Goal: Find specific page/section: Find specific page/section

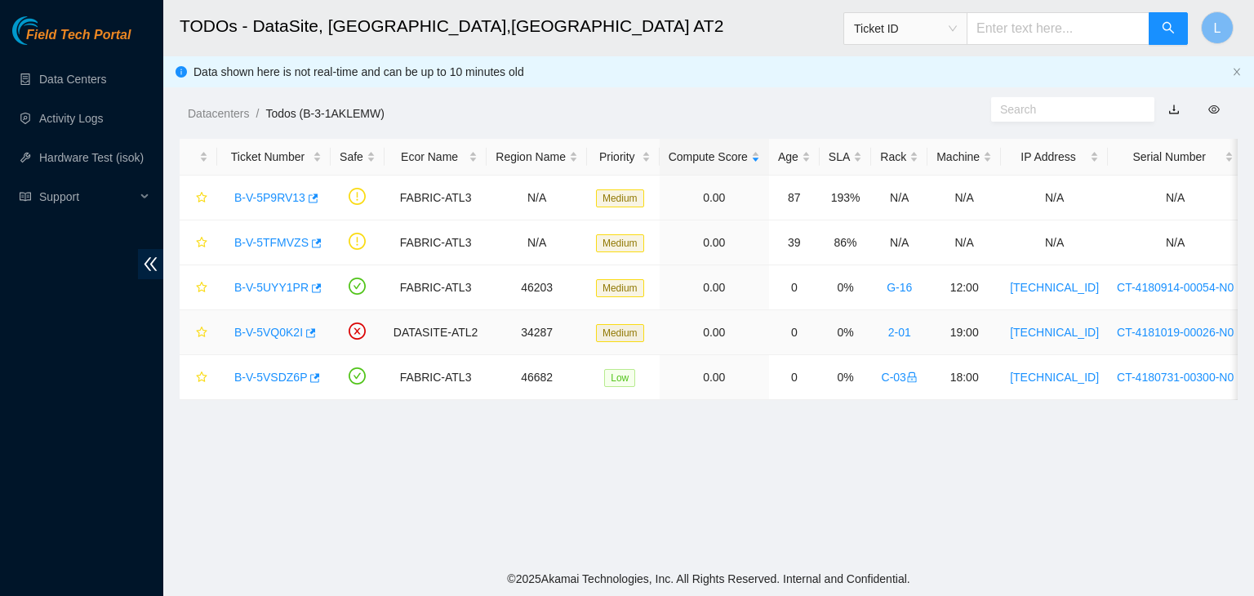
click at [250, 331] on link "B-V-5VQ0K2I" at bounding box center [268, 332] width 69 height 13
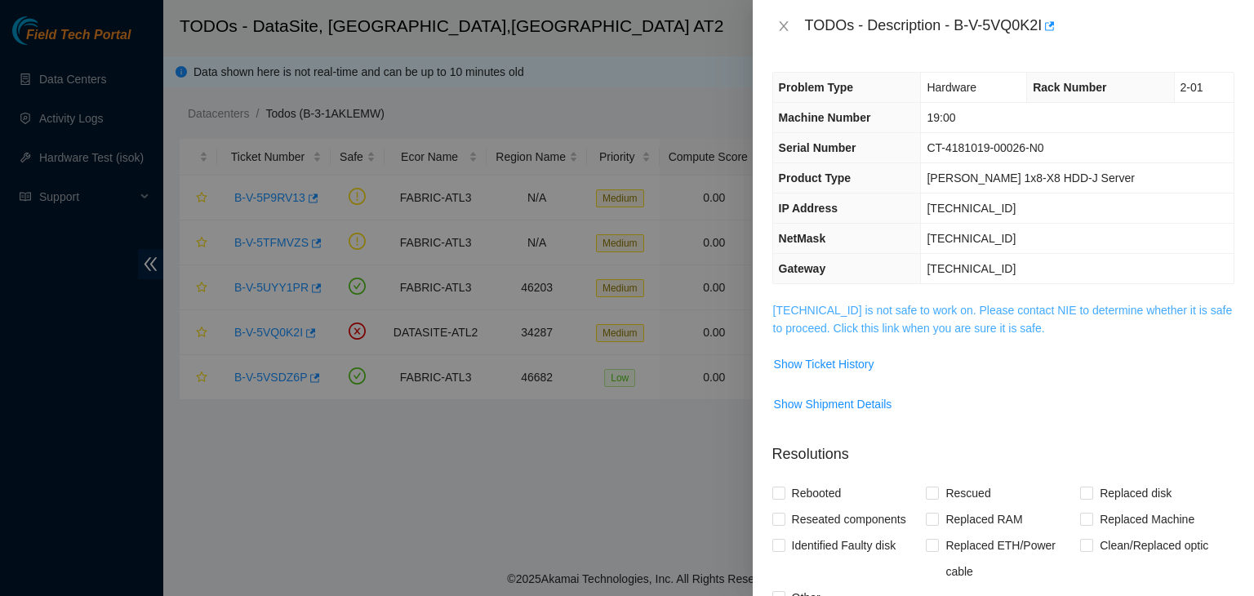
click at [878, 329] on link "23.67.255.166 is not safe to work on. Please contact NIE to determine whether i…" at bounding box center [1003, 319] width 460 height 31
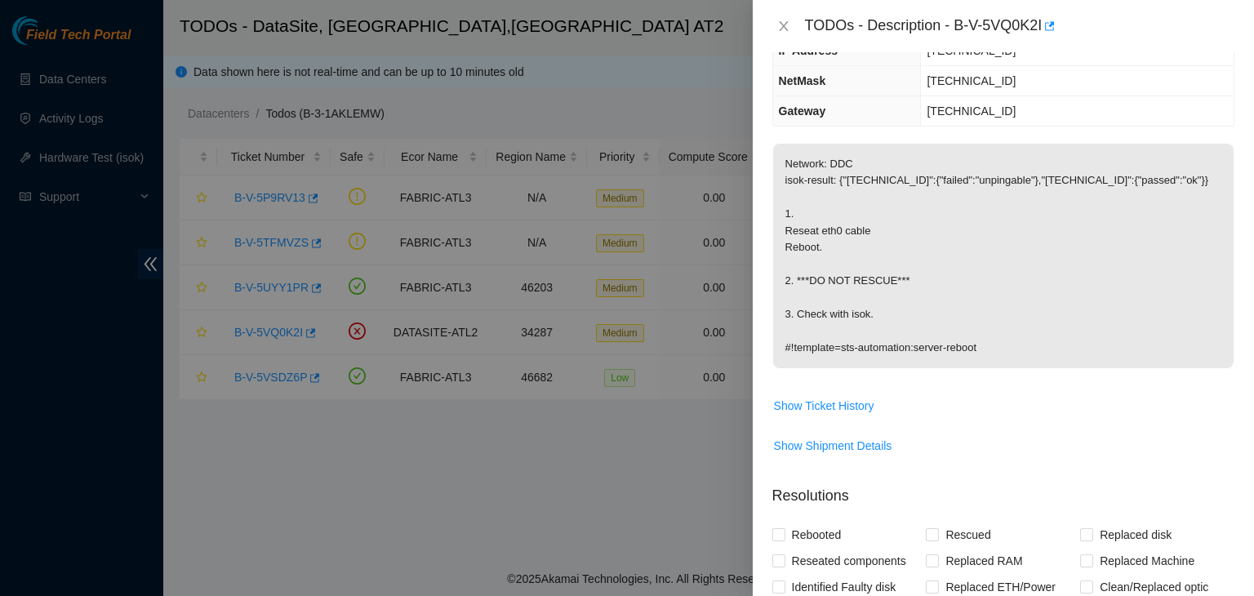
scroll to position [163, 0]
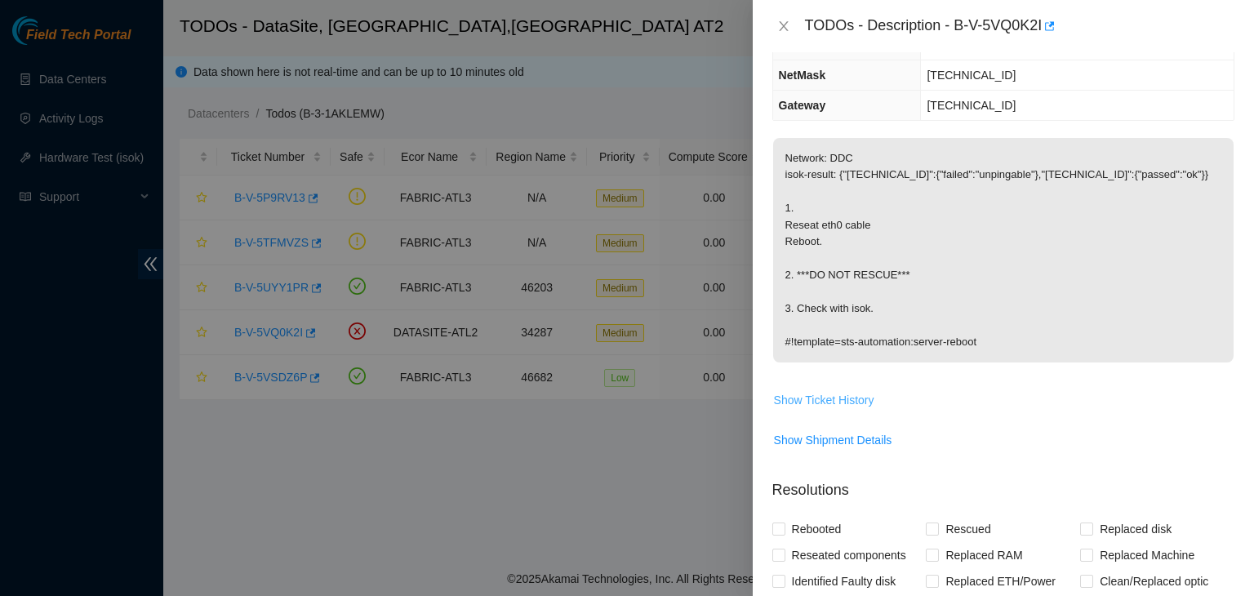
click at [837, 400] on span "Show Ticket History" at bounding box center [824, 400] width 100 height 18
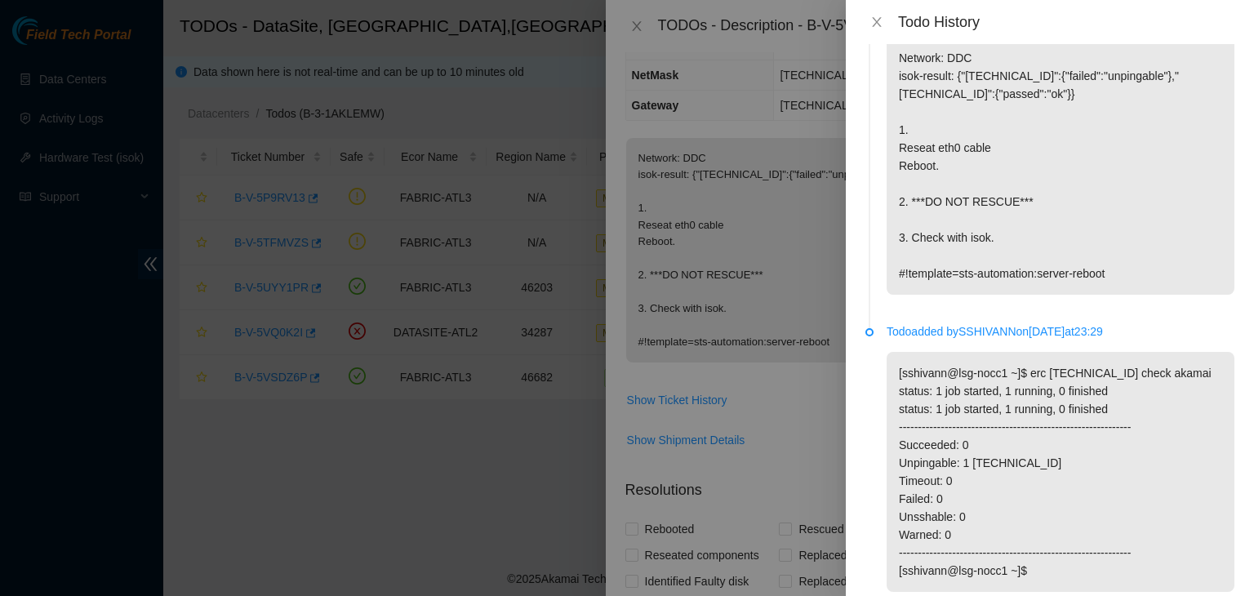
scroll to position [0, 0]
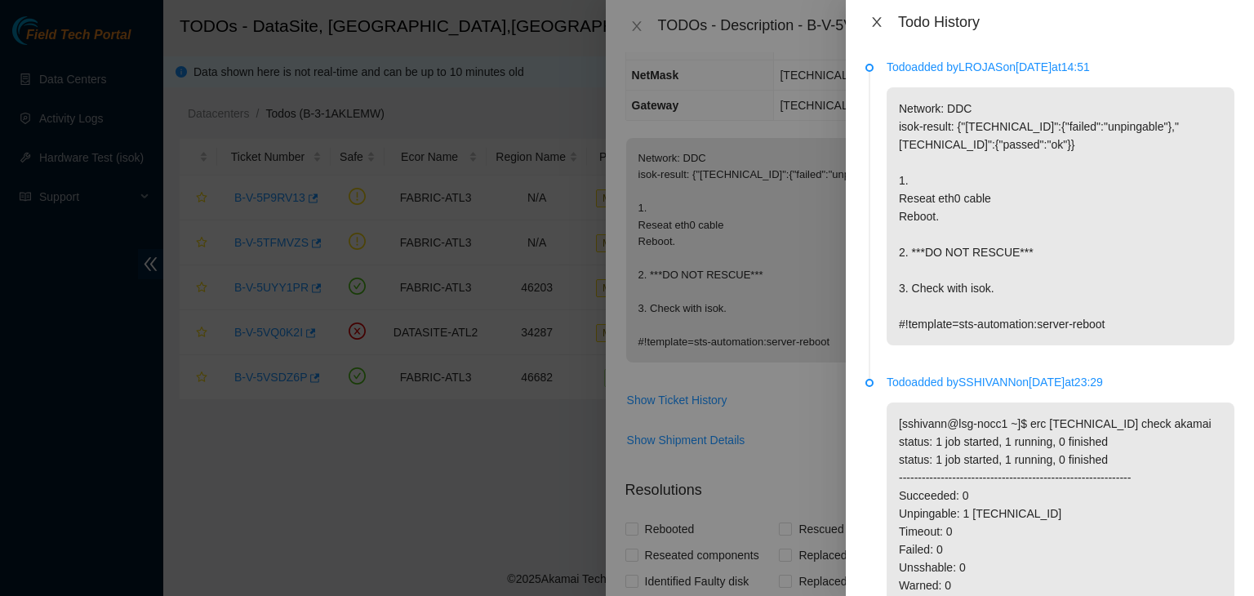
click at [875, 22] on icon "close" at bounding box center [876, 22] width 13 height 13
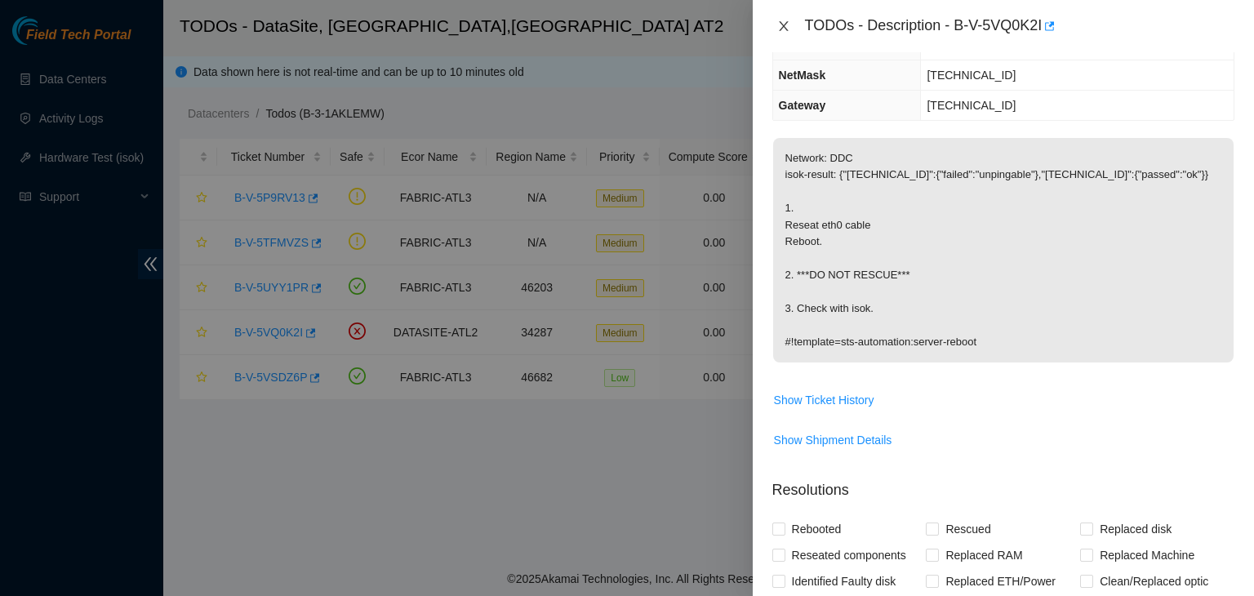
click at [785, 29] on icon "close" at bounding box center [783, 26] width 9 height 10
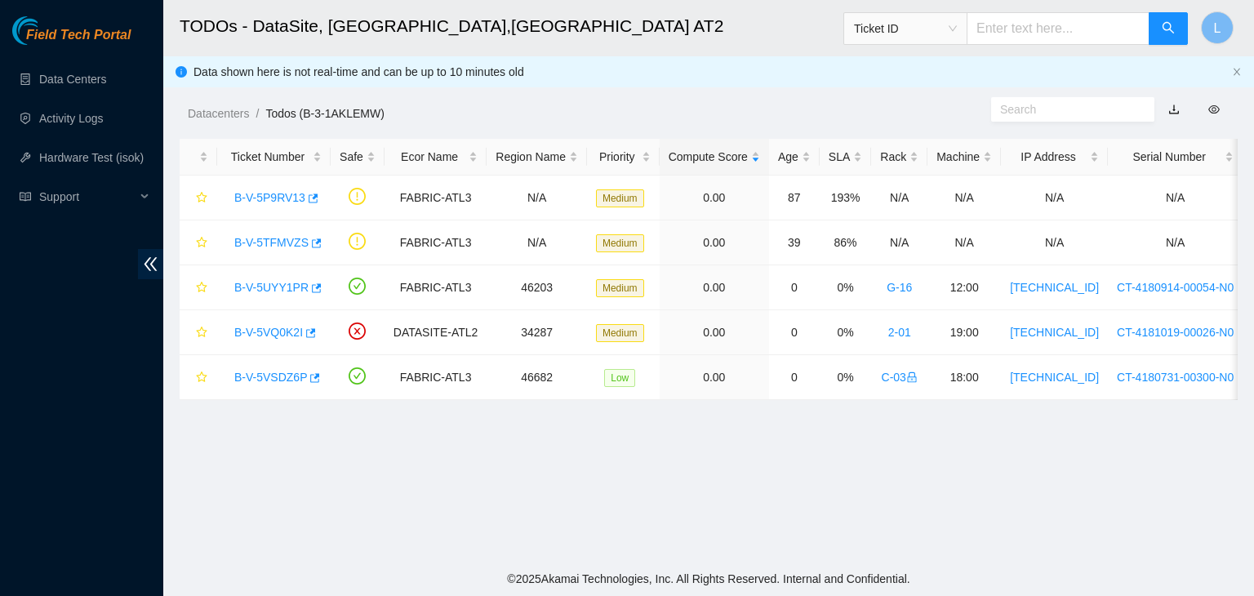
scroll to position [216, 0]
click at [258, 331] on link "B-V-5VQ0K2I" at bounding box center [268, 332] width 69 height 13
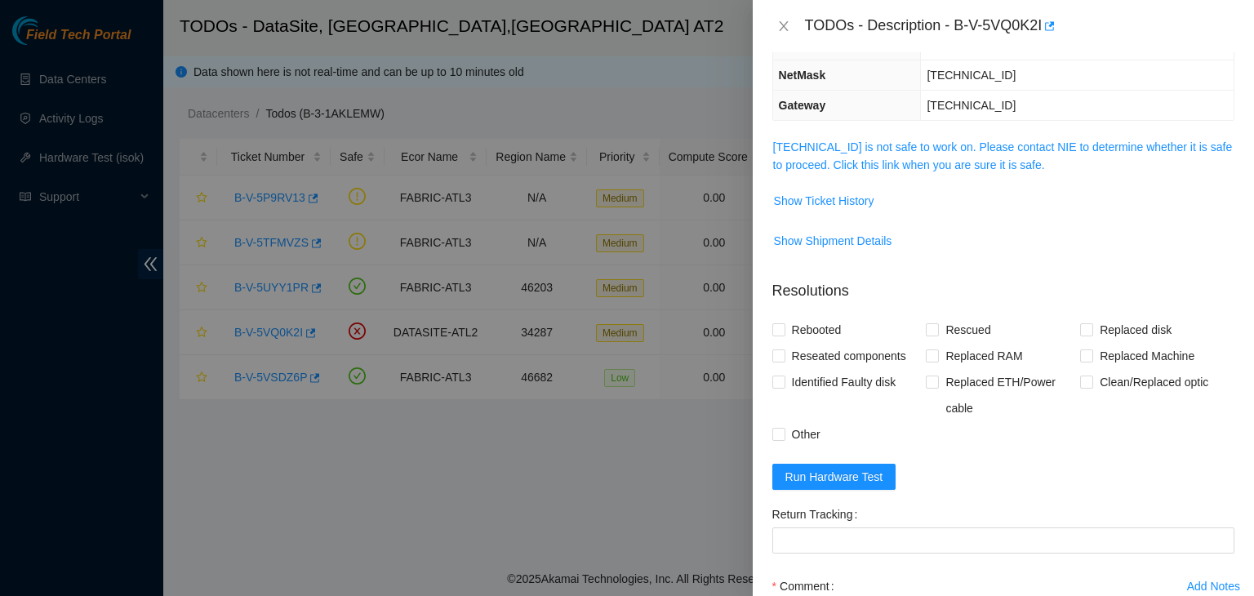
scroll to position [0, 0]
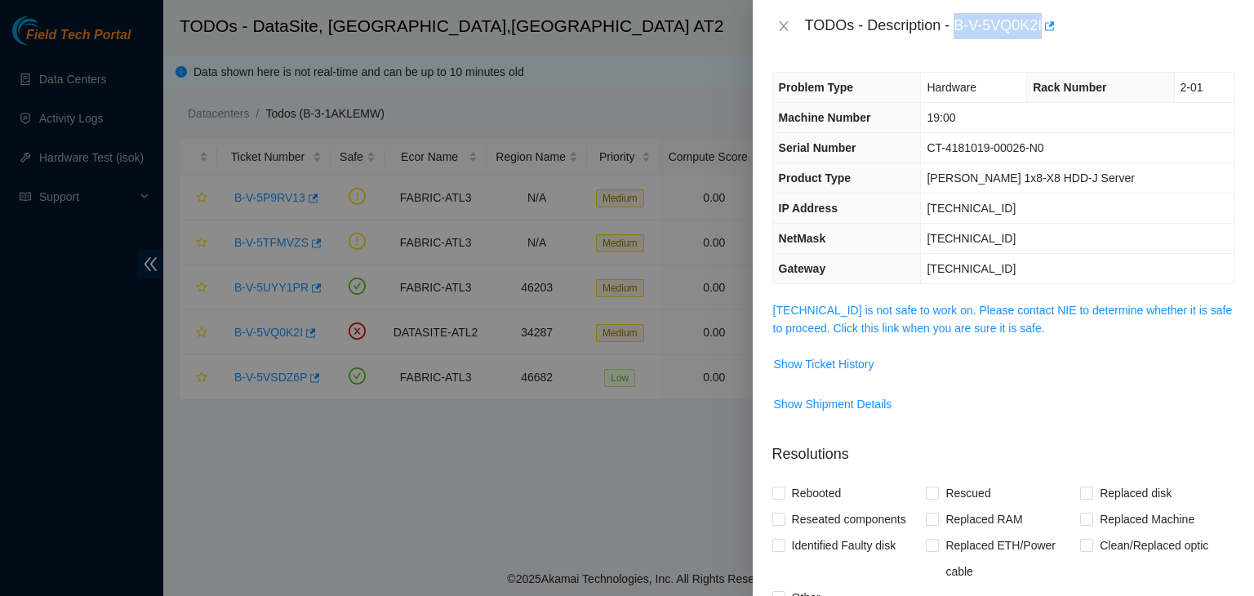
drag, startPoint x: 955, startPoint y: 28, endPoint x: 1042, endPoint y: 38, distance: 87.1
click at [1042, 38] on div "TODOs - Description - B-V-5VQ0K2I" at bounding box center [1019, 26] width 429 height 26
copy div "B-V-5VQ0K2I"
click at [788, 28] on icon "close" at bounding box center [783, 26] width 13 height 13
